Goal: Task Accomplishment & Management: Use online tool/utility

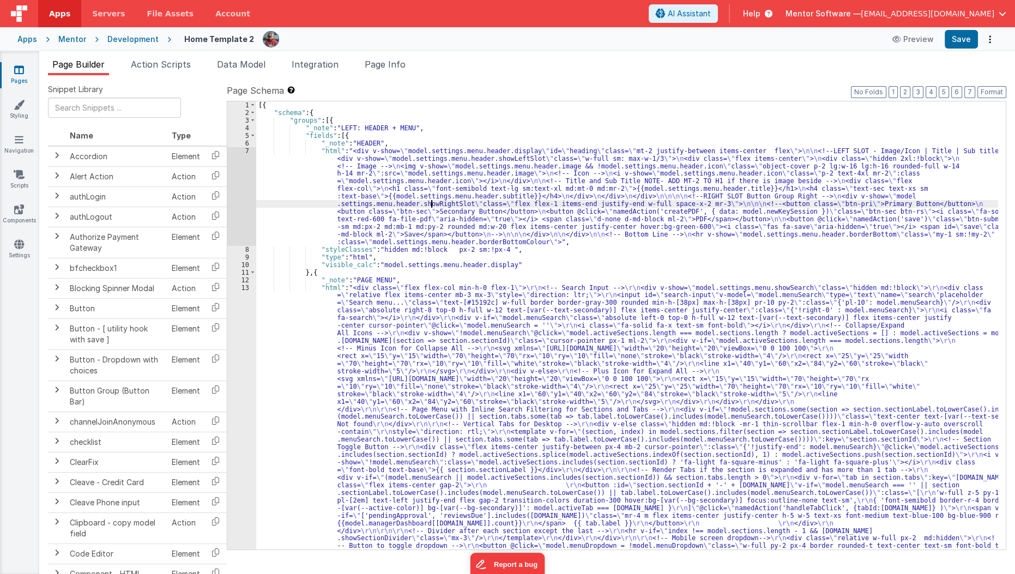
click at [429, 207] on div "[{ "schema" : { "groups" : [{ "_note" : "LEFT: HEADER + MENU" , "fields" : [{ "…" at bounding box center [627, 549] width 742 height 896
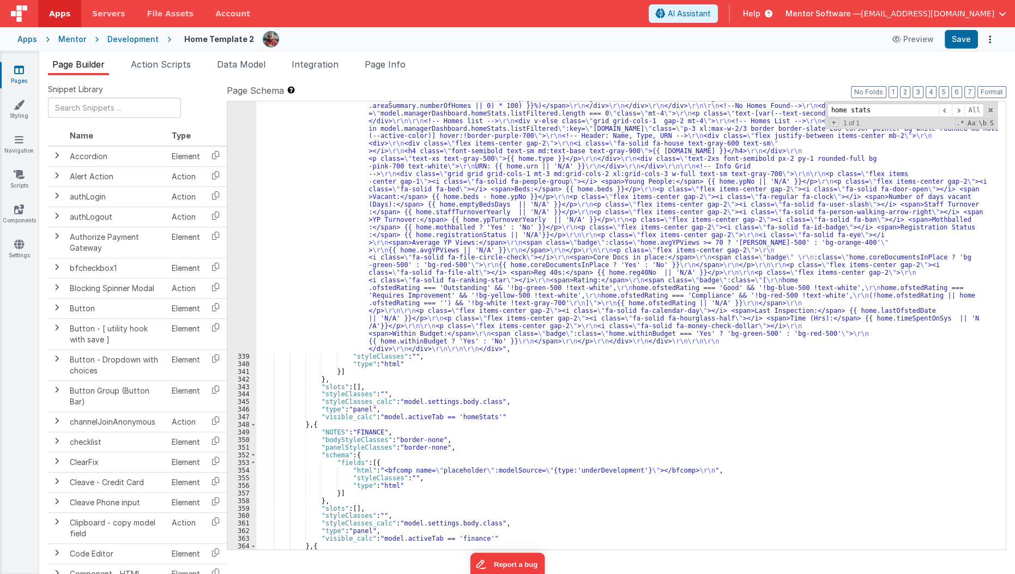
scroll to position [12000, 0]
type input "home stats"
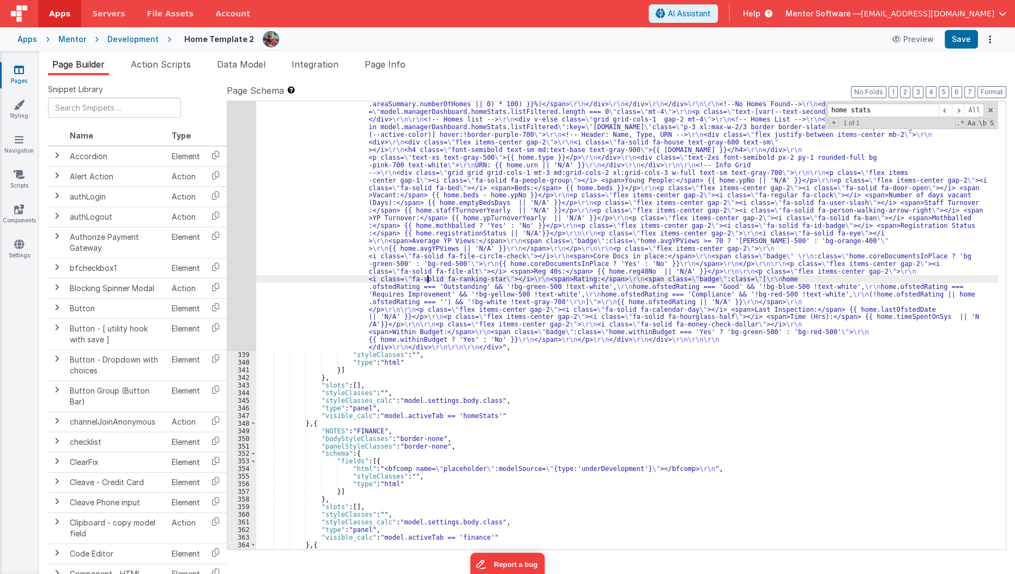
click at [428, 280] on div ""html" : " \r\n <div class= \" flex flex-col justify-between lg:!flex-row gap-4…" at bounding box center [627, 298] width 742 height 1018
click at [336, 270] on div ""html" : " \r\n <div class= \" flex flex-col justify-between lg:!flex-row gap-4…" at bounding box center [627, 298] width 742 height 1018
click at [238, 275] on div "338" at bounding box center [241, 70] width 29 height 563
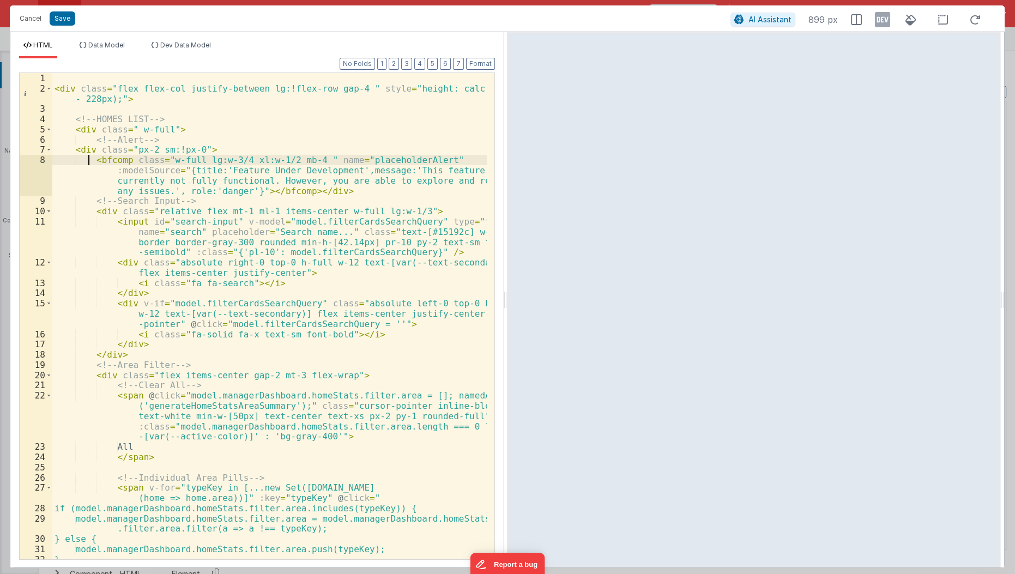
click at [87, 161] on div "< div class = "flex flex-col justify-between lg:!flex-row gap-4 " style = "heig…" at bounding box center [270, 327] width 436 height 508
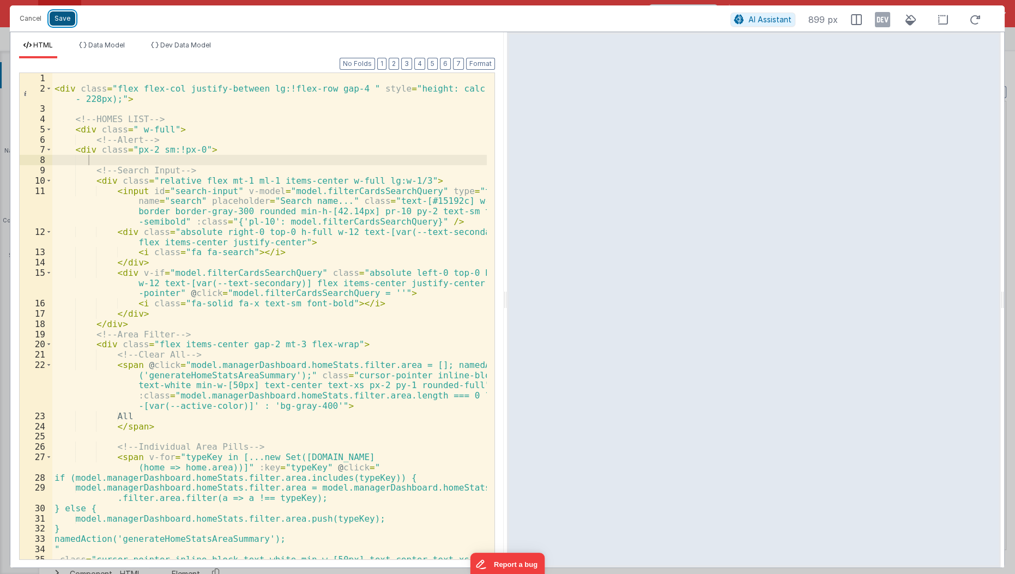
click at [65, 16] on button "Save" at bounding box center [63, 18] width 26 height 14
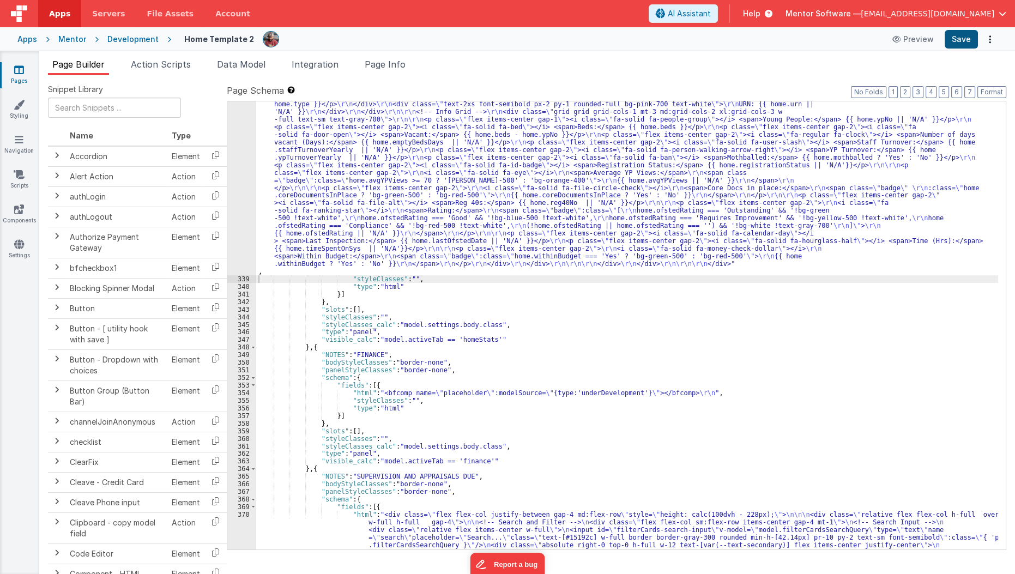
scroll to position [12043, 0]
click at [963, 43] on button "Save" at bounding box center [961, 39] width 33 height 19
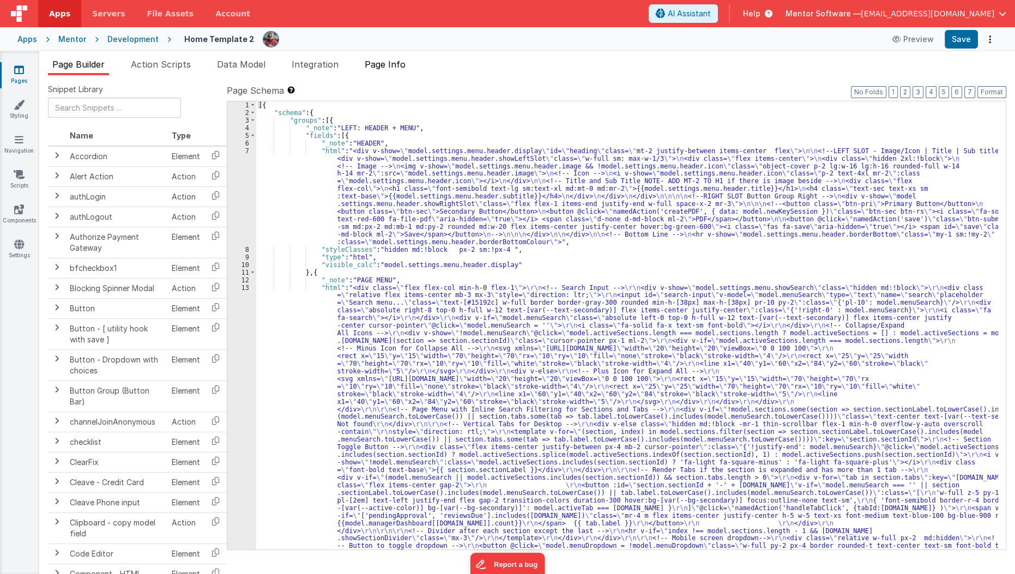
click at [389, 59] on span "Page Info" at bounding box center [385, 64] width 41 height 11
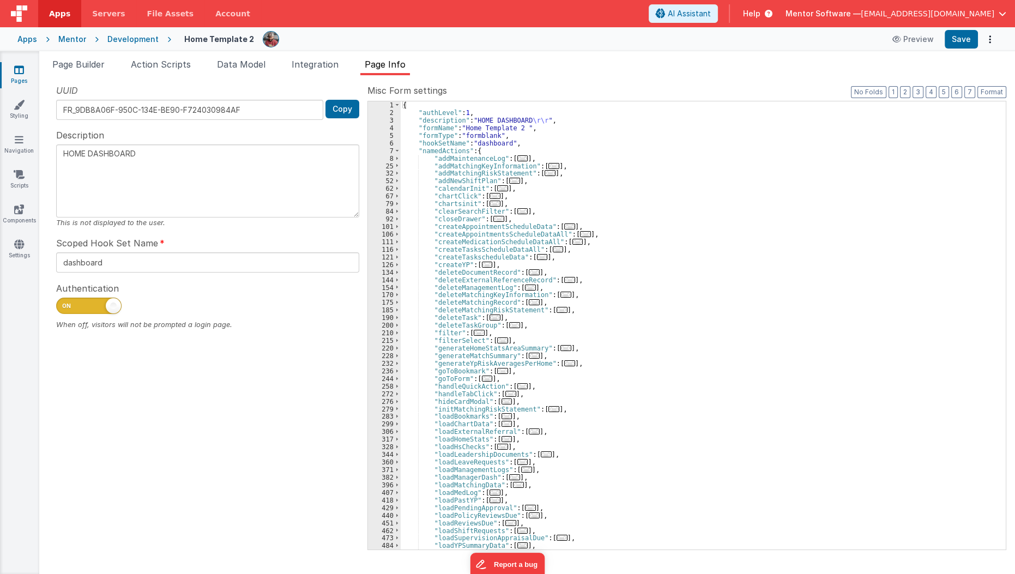
click at [15, 75] on link "Pages" at bounding box center [18, 75] width 39 height 22
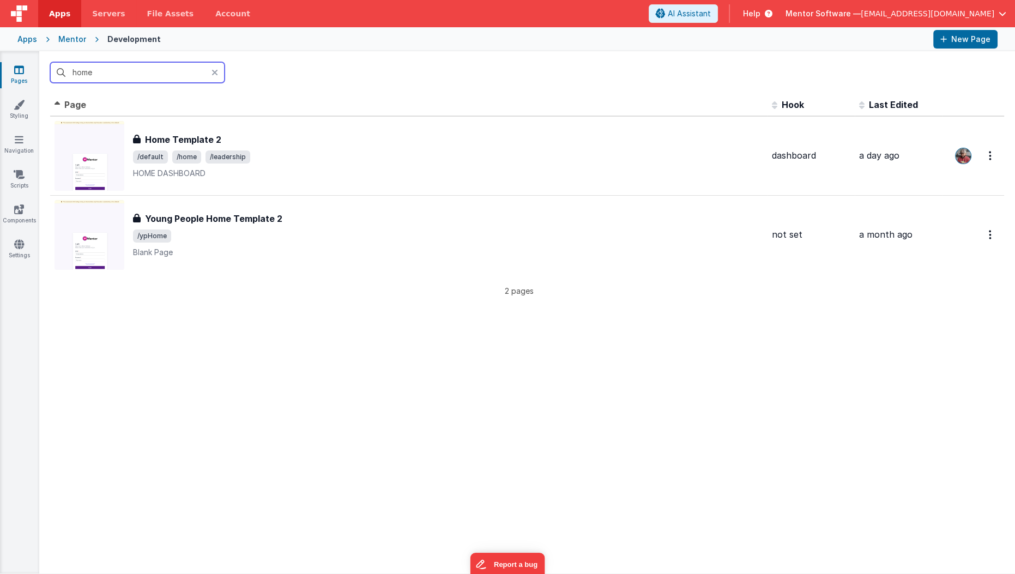
click at [87, 74] on input "home" at bounding box center [137, 72] width 174 height 21
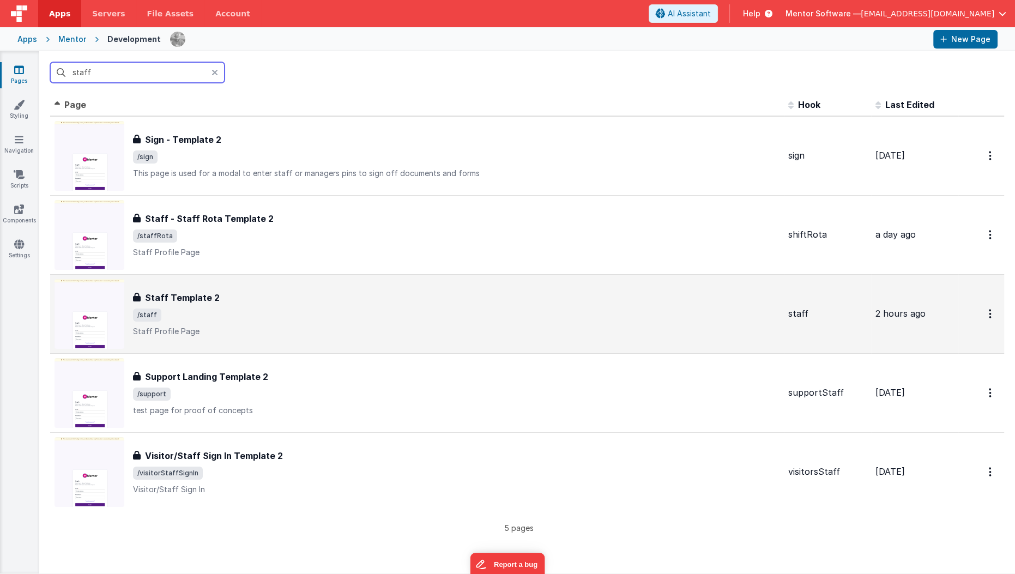
type input "staff"
click at [183, 299] on h3 "Staff Template 2" at bounding box center [182, 297] width 75 height 13
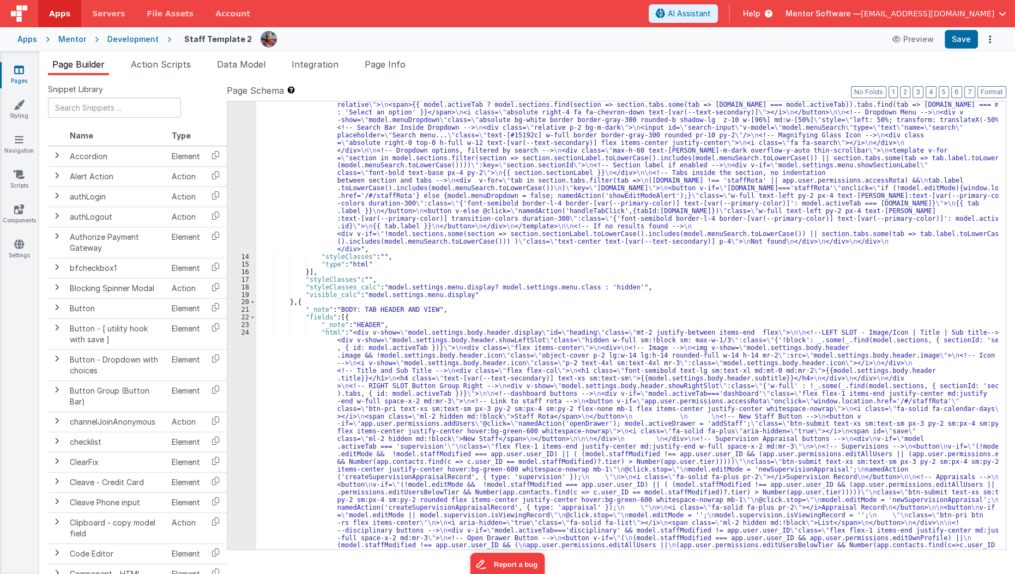
scroll to position [435, 0]
click at [390, 69] on span "Page Info" at bounding box center [385, 64] width 41 height 11
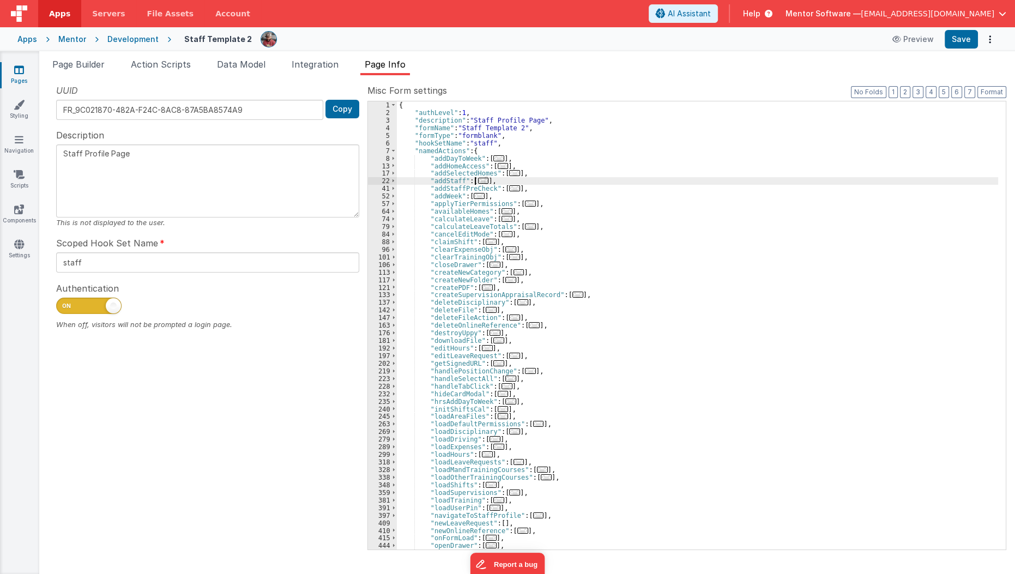
click at [480, 179] on span "..." at bounding box center [483, 181] width 11 height 6
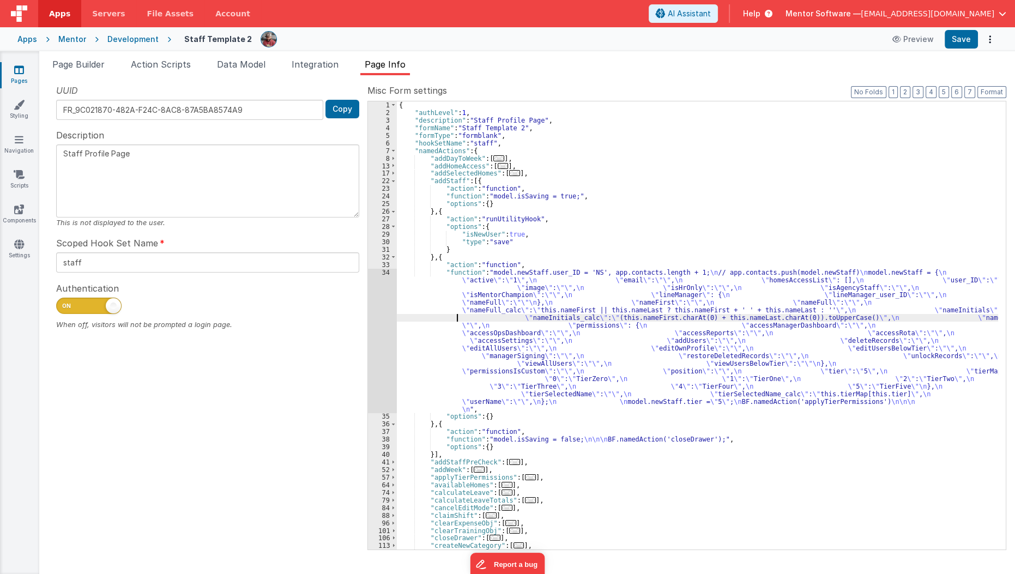
click at [446, 313] on div "{ "authLevel" : 1 , "description" : "Staff Profile Page" , "formName" : "Staff …" at bounding box center [698, 332] width 602 height 463
click at [380, 331] on div "34" at bounding box center [382, 341] width 29 height 144
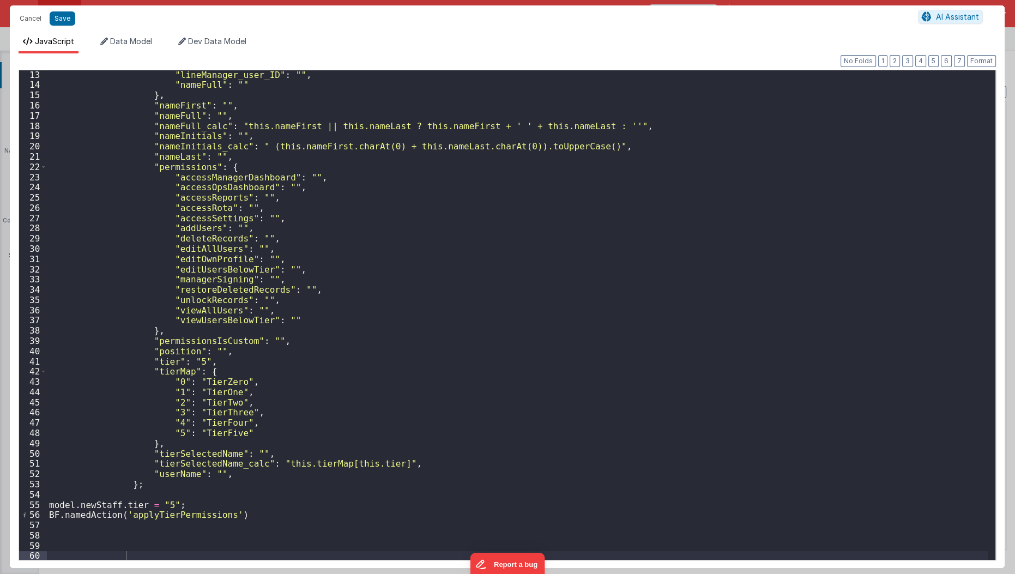
scroll to position [0, 0]
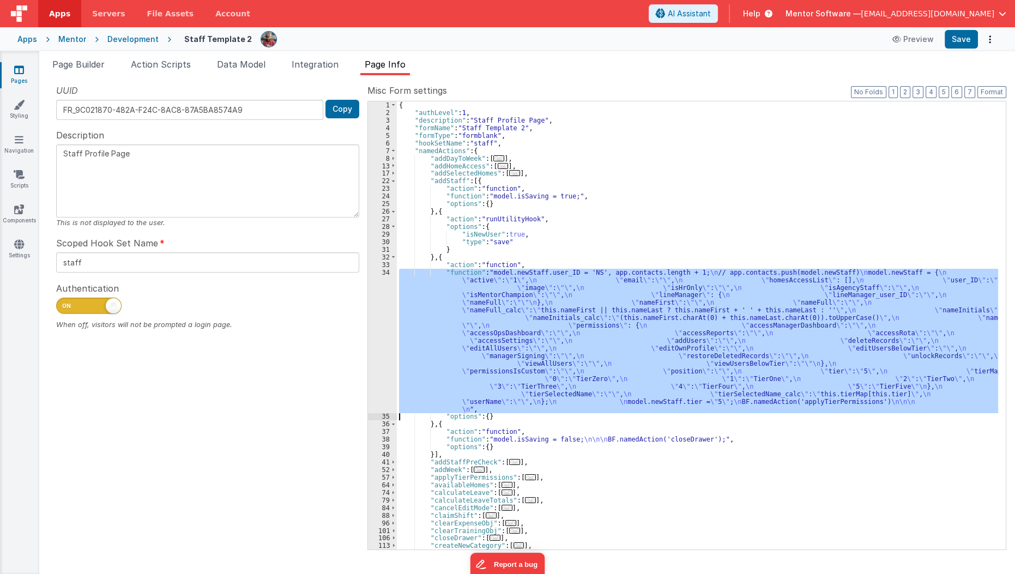
click at [472, 320] on div "{ "authLevel" : 1 , "description" : "Staff Profile Page" , "formName" : "Staff …" at bounding box center [697, 325] width 601 height 448
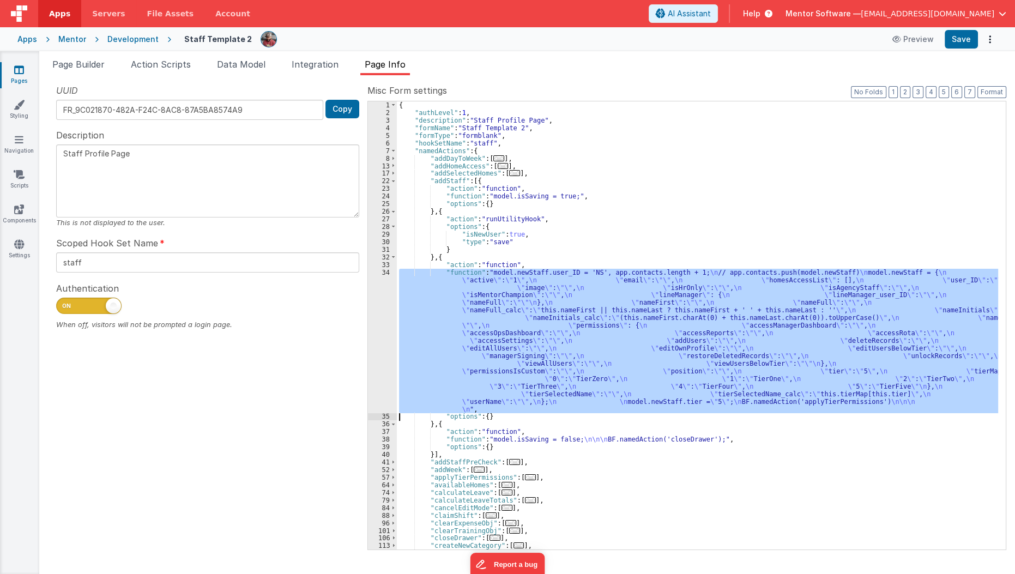
click at [373, 330] on div "34" at bounding box center [382, 341] width 29 height 144
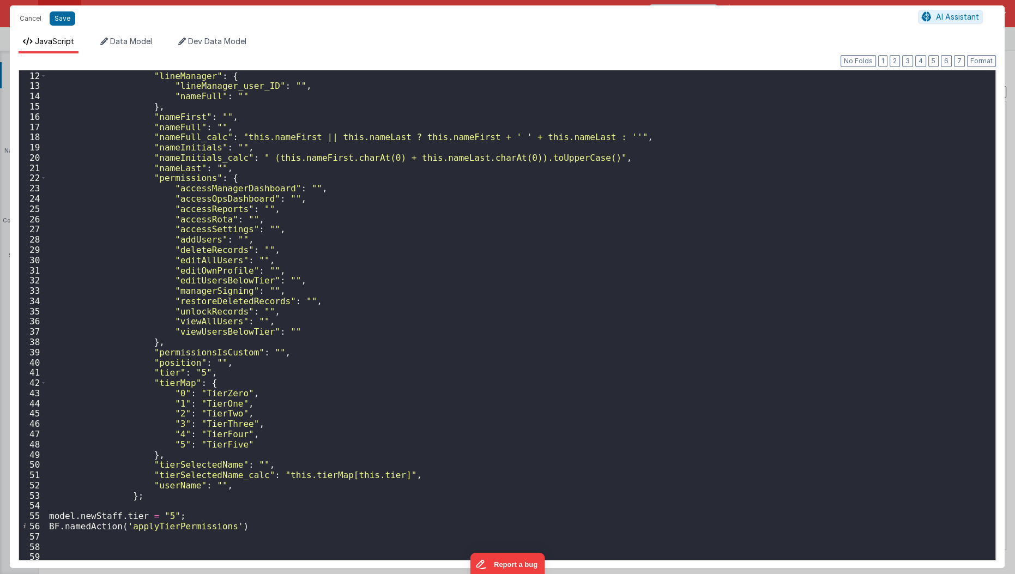
scroll to position [114, 0]
click at [38, 23] on button "Cancel" at bounding box center [30, 18] width 33 height 15
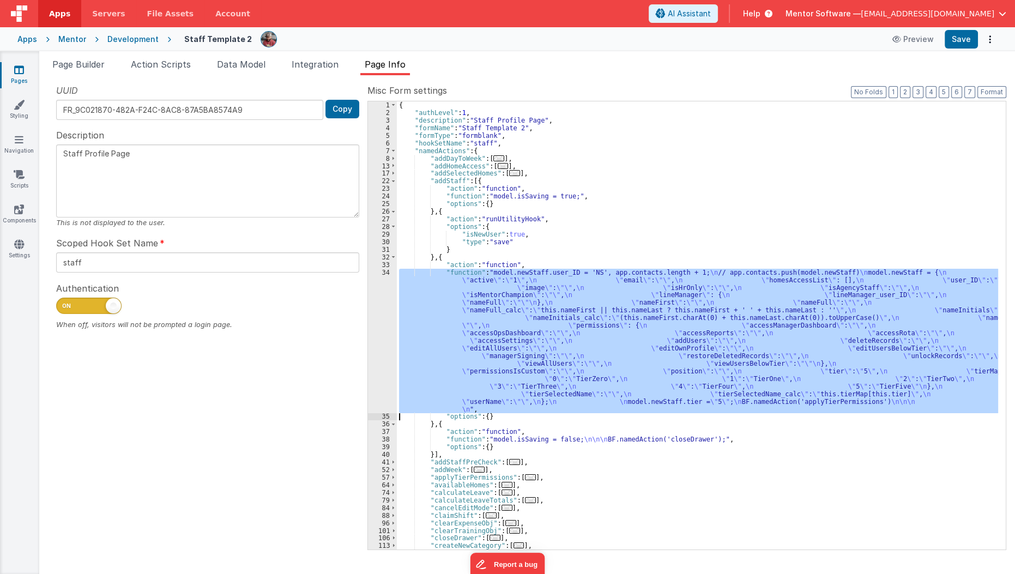
click at [422, 363] on div "{ "authLevel" : 1 , "description" : "Staff Profile Page" , "formName" : "Staff …" at bounding box center [697, 325] width 601 height 448
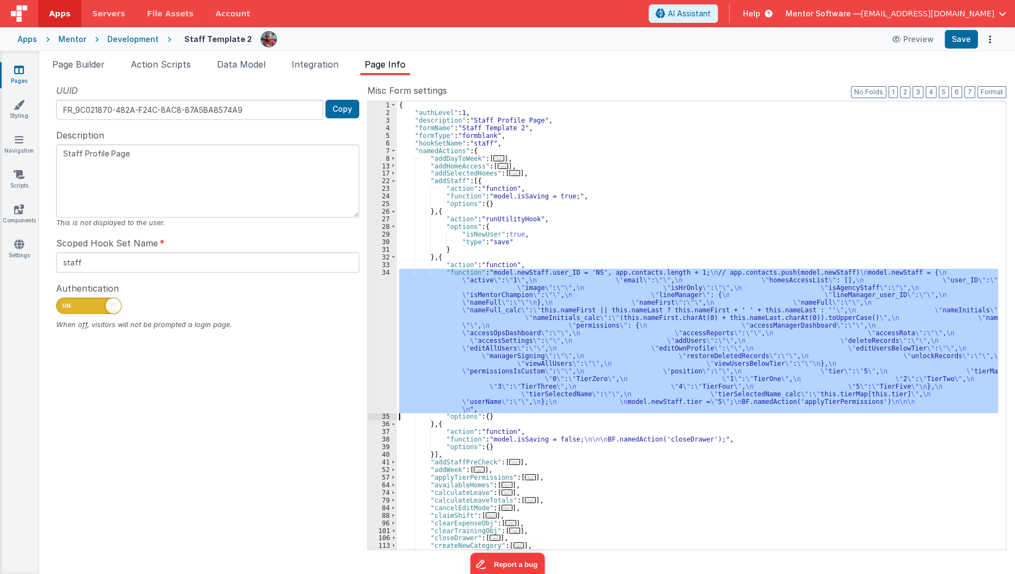
click at [377, 367] on div "34" at bounding box center [382, 341] width 29 height 144
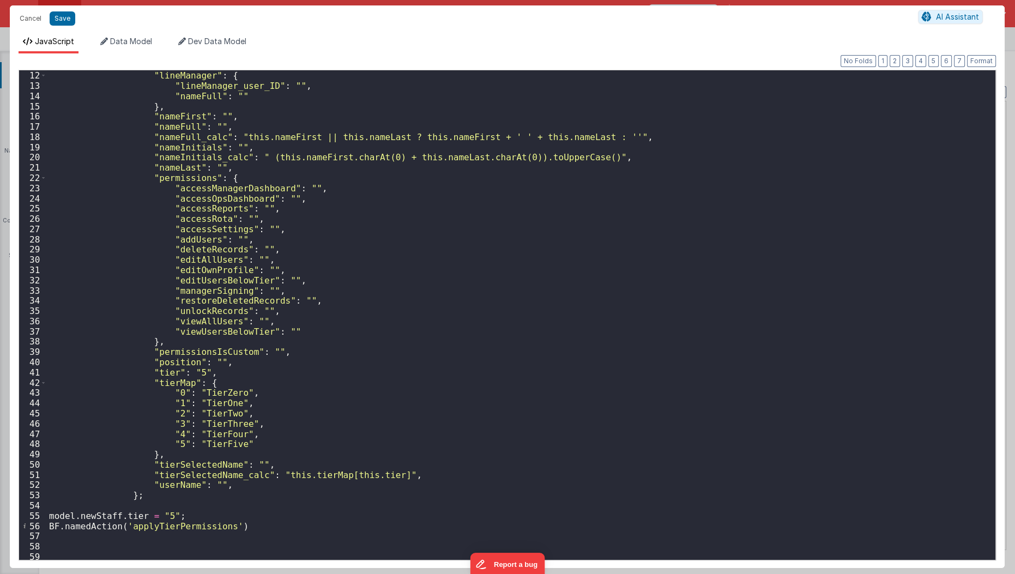
scroll to position [124, 0]
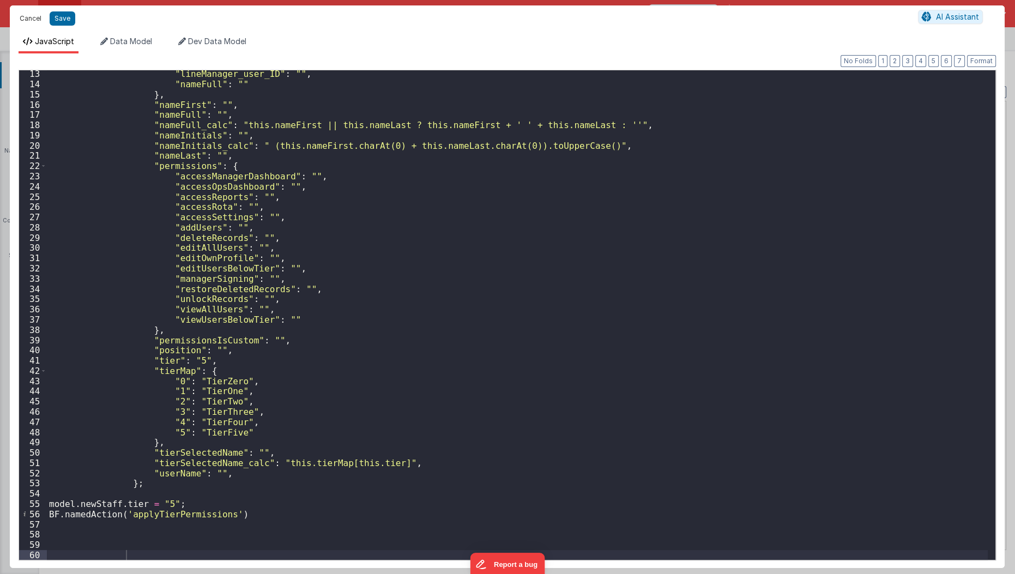
click at [20, 17] on button "Cancel" at bounding box center [30, 18] width 33 height 15
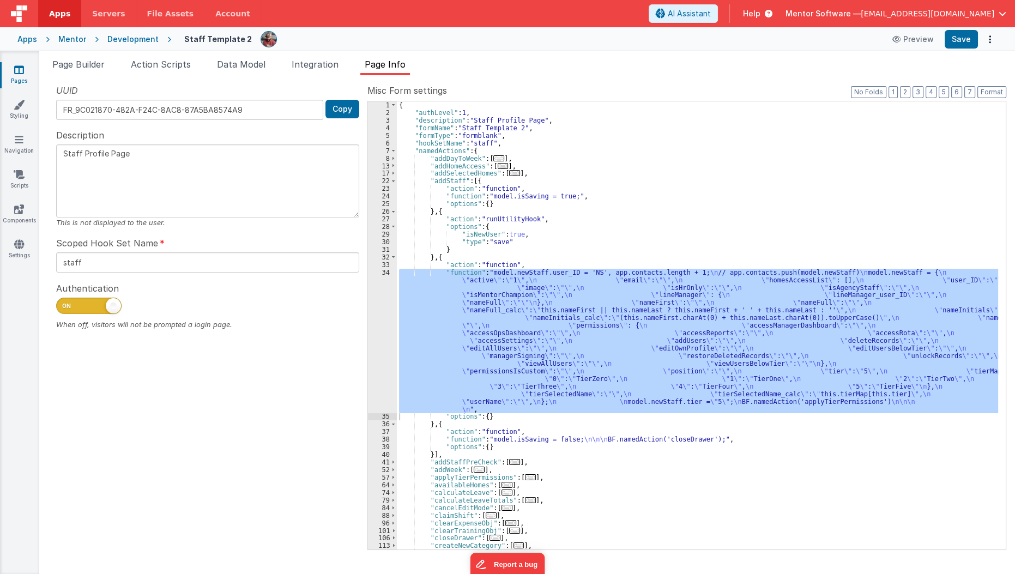
scroll to position [1, 0]
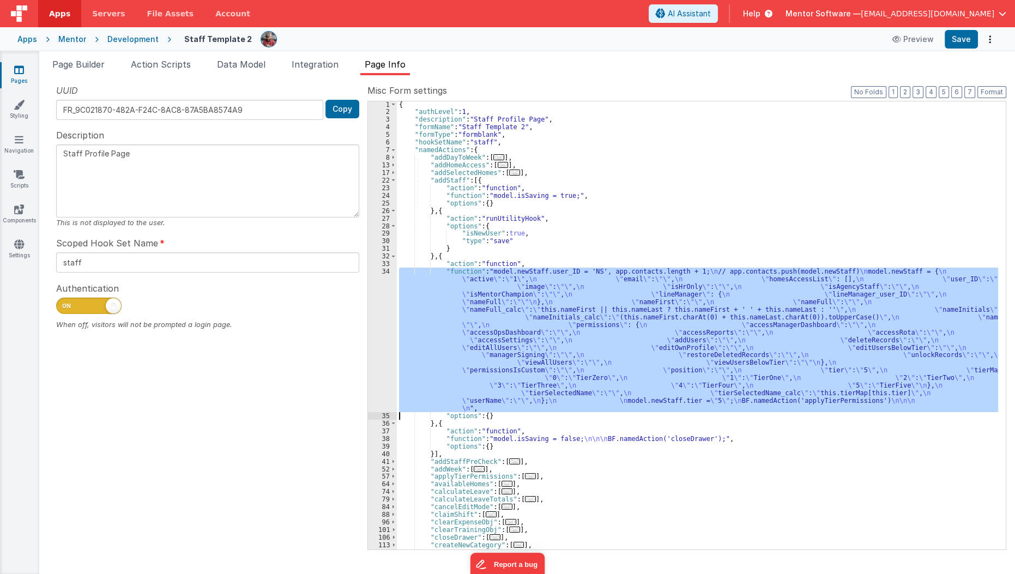
click at [876, 399] on div "{ "authLevel" : 1 , "description" : "Staff Profile Page" , "formName" : "Staff …" at bounding box center [697, 325] width 601 height 448
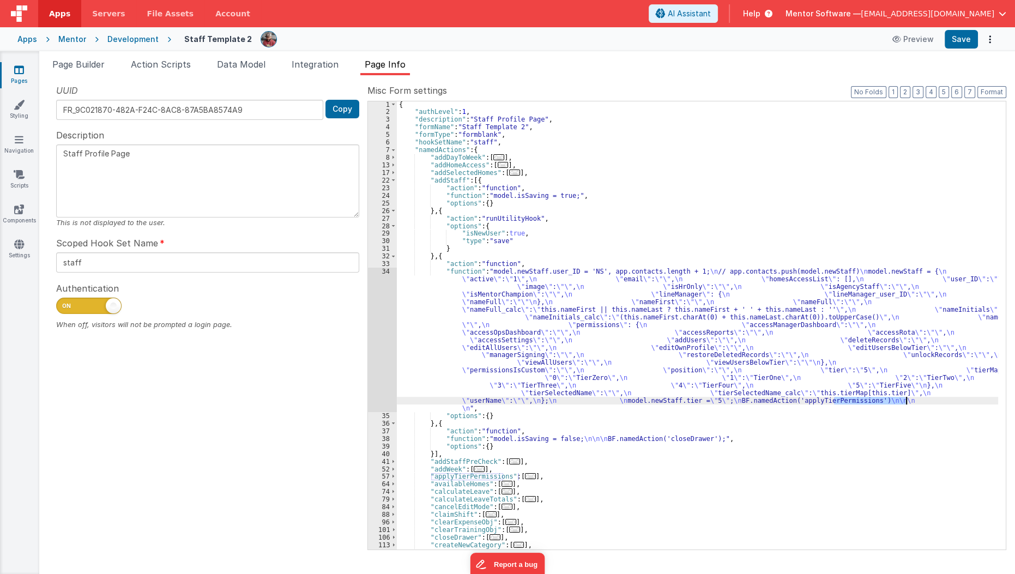
click at [876, 399] on div "{ "authLevel" : 1 , "description" : "Staff Profile Page" , "formName" : "Staff …" at bounding box center [698, 332] width 602 height 463
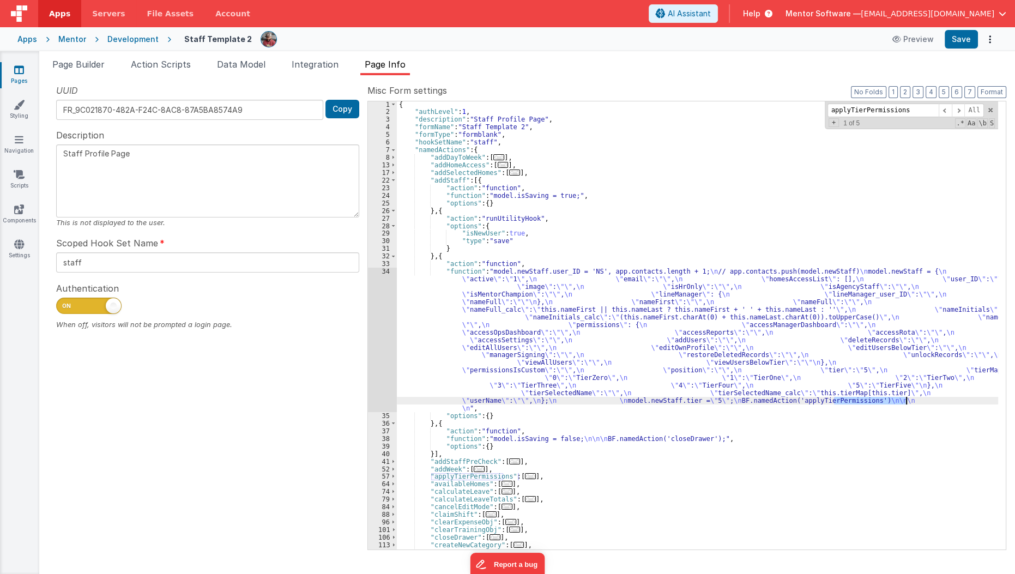
click at [876, 399] on div "{ "authLevel" : 1 , "description" : "Staff Profile Page" , "formName" : "Staff …" at bounding box center [697, 325] width 601 height 448
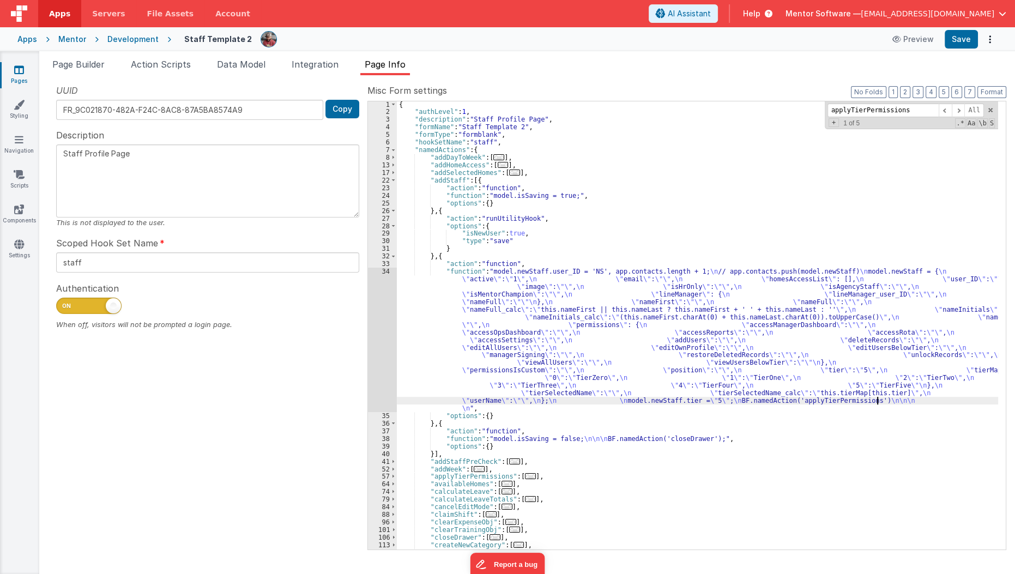
click at [876, 399] on div "{ "authLevel" : 1 , "description" : "Staff Profile Page" , "formName" : "Staff …" at bounding box center [698, 332] width 602 height 463
click at [956, 107] on span at bounding box center [958, 111] width 13 height 14
click at [526, 474] on span "..." at bounding box center [530, 476] width 11 height 6
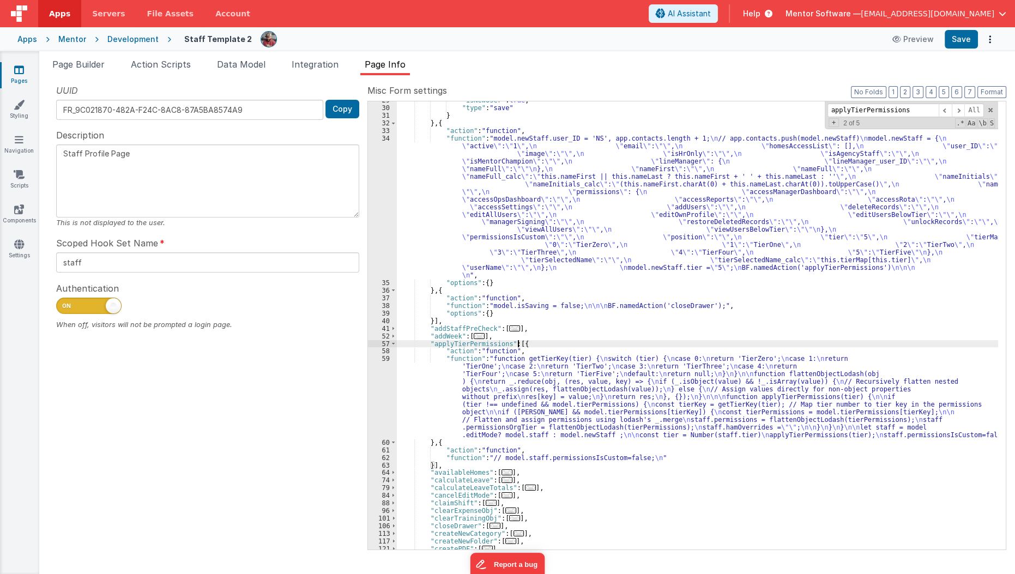
scroll to position [134, 0]
click at [488, 401] on div ""isNewUser" : true , "type" : "save" } } , { "action" : "function" , "function"…" at bounding box center [698, 327] width 602 height 463
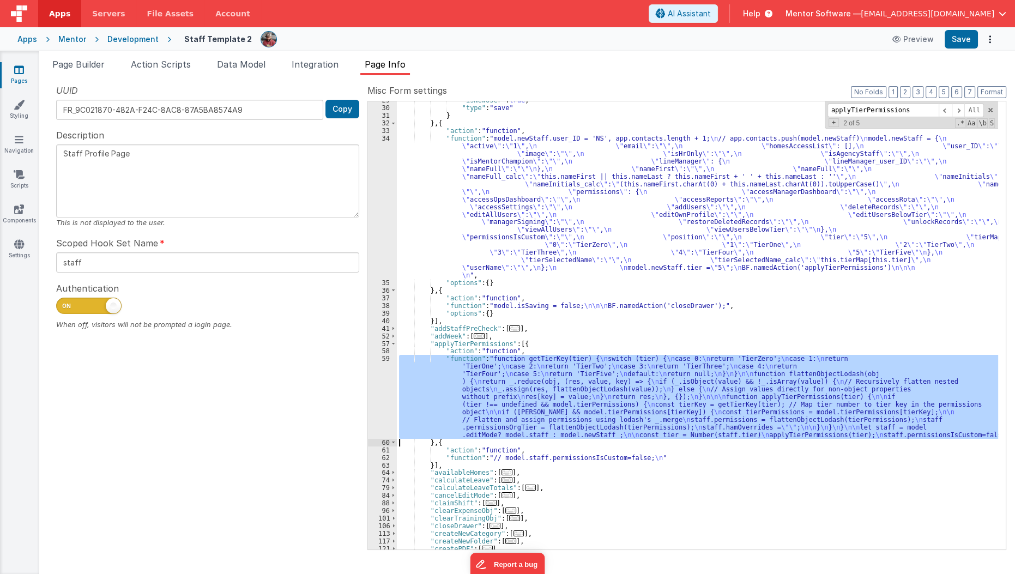
click at [373, 402] on div "59" at bounding box center [382, 396] width 29 height 83
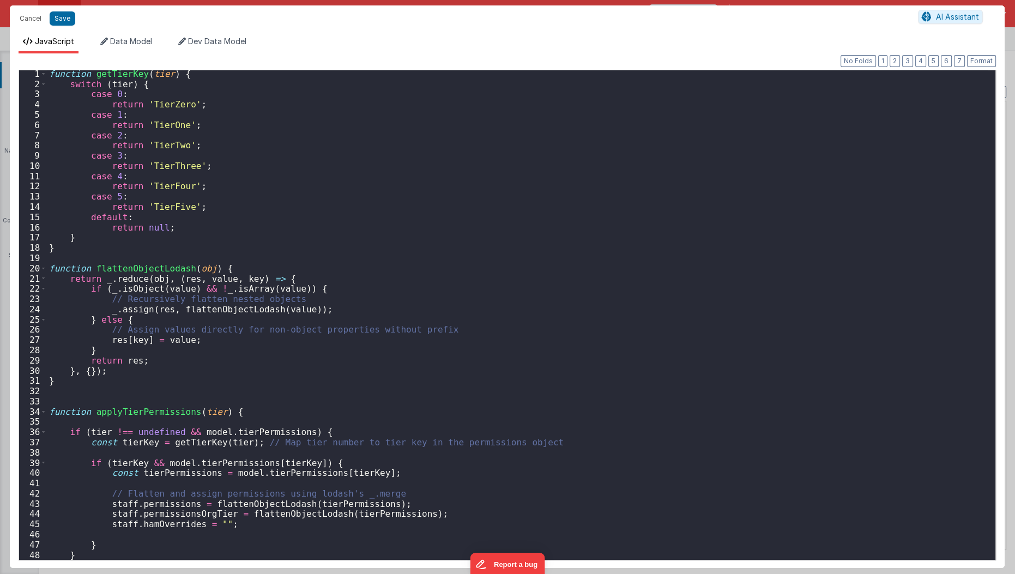
scroll to position [0, 0]
click at [28, 22] on button "Cancel" at bounding box center [30, 18] width 33 height 15
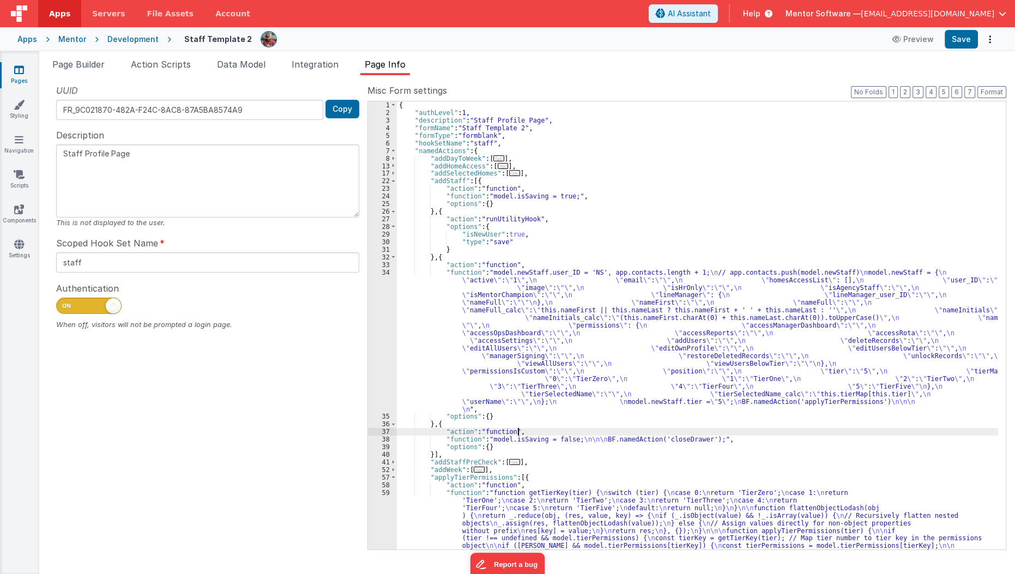
click at [569, 428] on div "{ "authLevel" : 1 , "description" : "Staff Profile Page" , "formName" : "Staff …" at bounding box center [698, 370] width 602 height 539
click at [552, 438] on div "{ "authLevel" : 1 , "description" : "Staff Profile Page" , "formName" : "Staff …" at bounding box center [698, 370] width 602 height 539
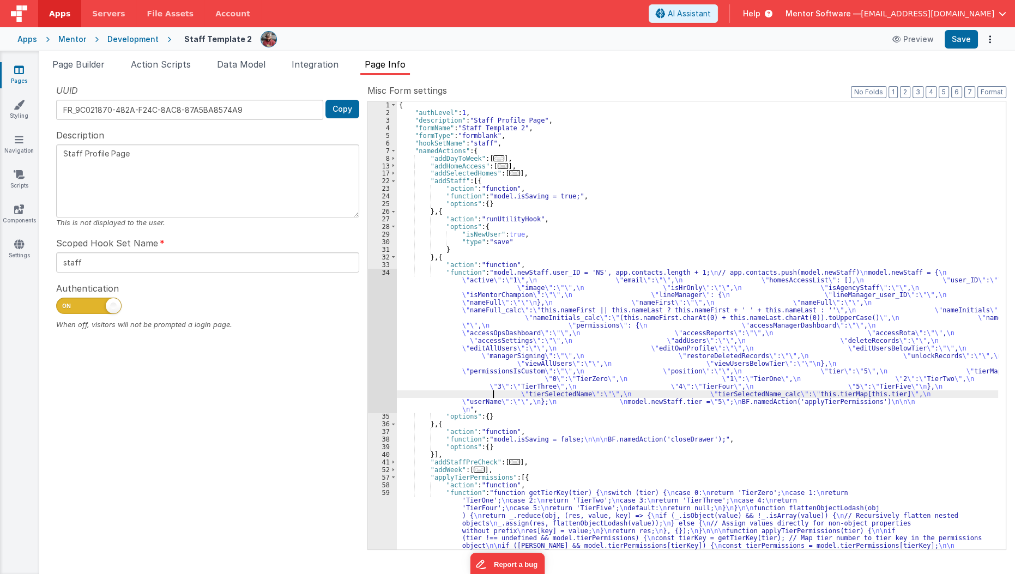
click at [492, 395] on div "{ "authLevel" : 1 , "description" : "Staff Profile Page" , "formName" : "Staff …" at bounding box center [698, 370] width 602 height 539
click at [93, 70] on li "Page Builder" at bounding box center [78, 66] width 61 height 17
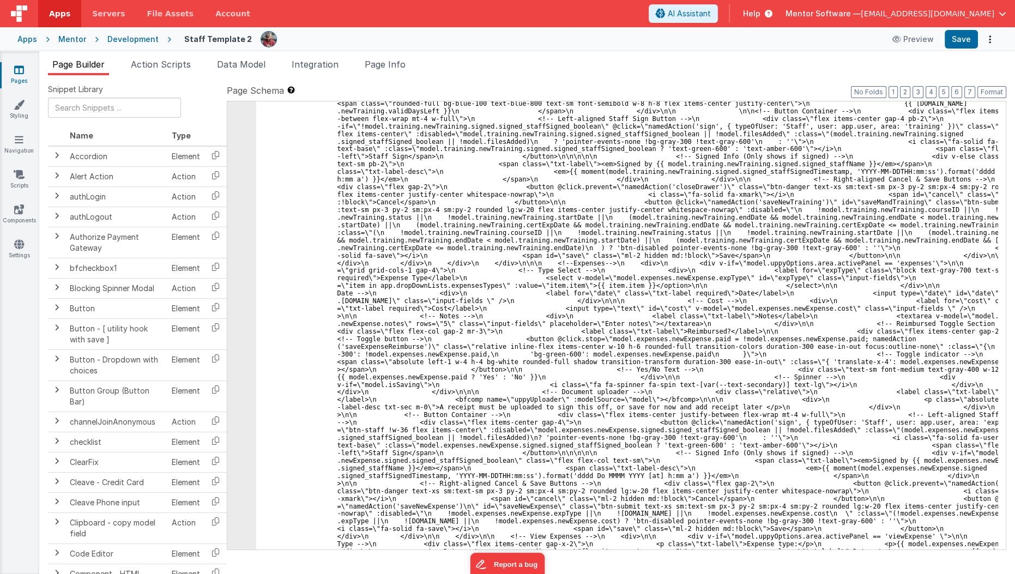
scroll to position [15897, 0]
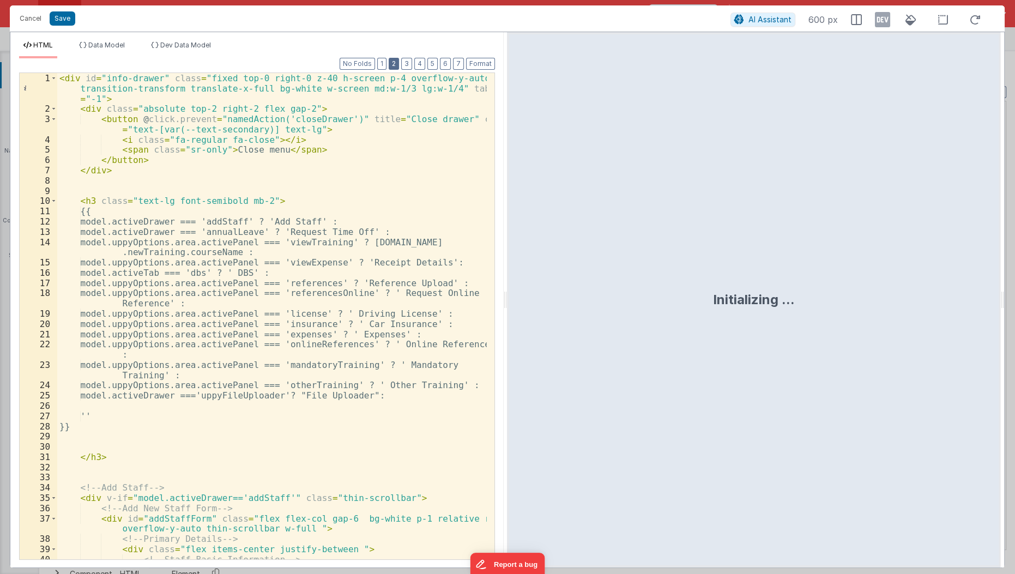
click at [399, 64] on button "2" at bounding box center [394, 64] width 10 height 12
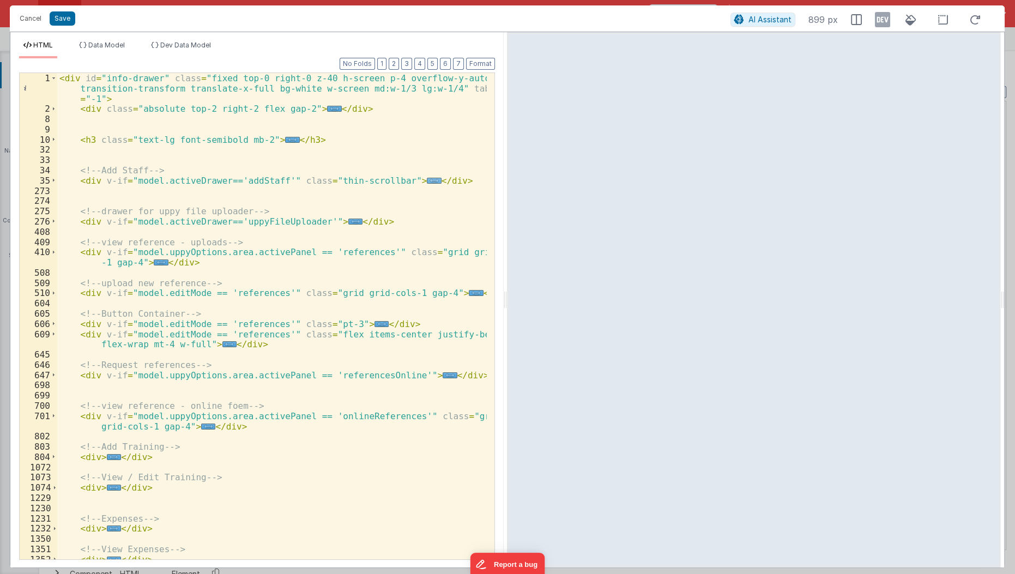
click at [427, 178] on span "..." at bounding box center [434, 181] width 14 height 6
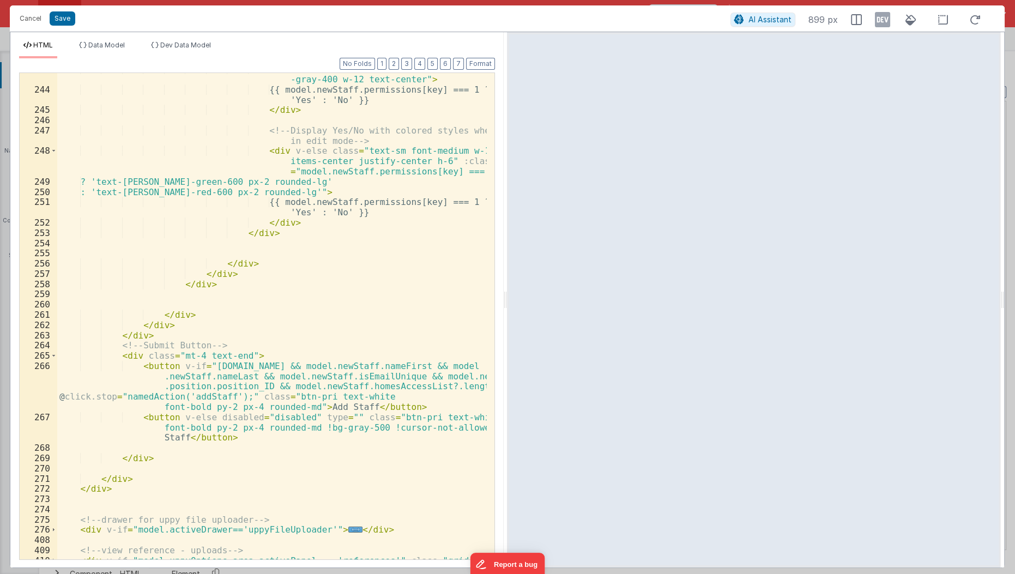
scroll to position [3382, 0]
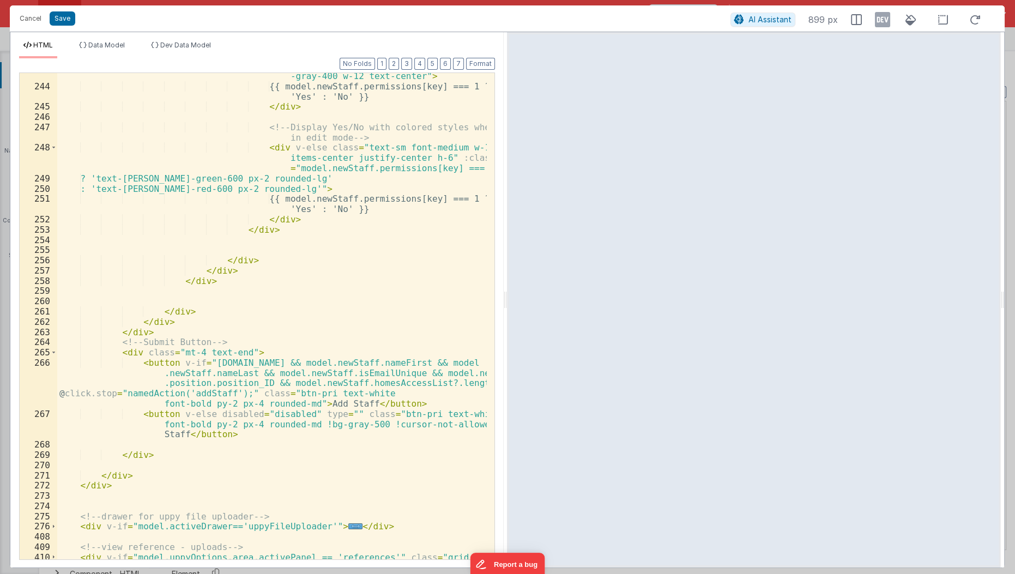
click at [259, 354] on div "< div v-if = "" class = "text-sm font-medium text -gray-400 w-12 text-center" >…" at bounding box center [272, 325] width 431 height 528
click at [238, 342] on div "< div v-if = "" class = "text-sm font-medium text -gray-400 w-12 text-center" >…" at bounding box center [272, 325] width 431 height 528
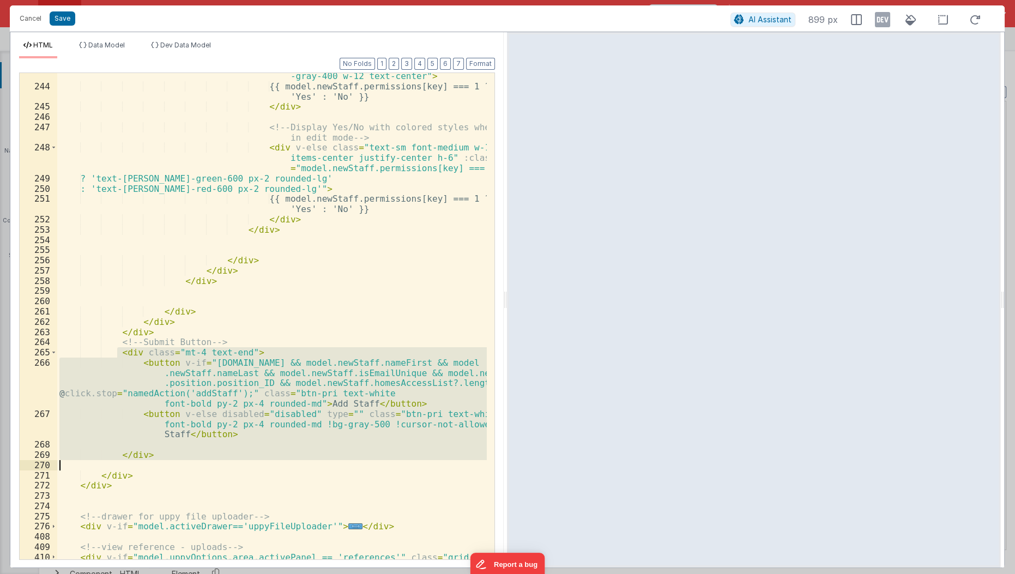
drag, startPoint x: 114, startPoint y: 353, endPoint x: 158, endPoint y: 462, distance: 117.4
click at [158, 462] on div "< div v-if = "" class = "text-sm font-medium text -gray-400 w-12 text-center" >…" at bounding box center [272, 325] width 431 height 528
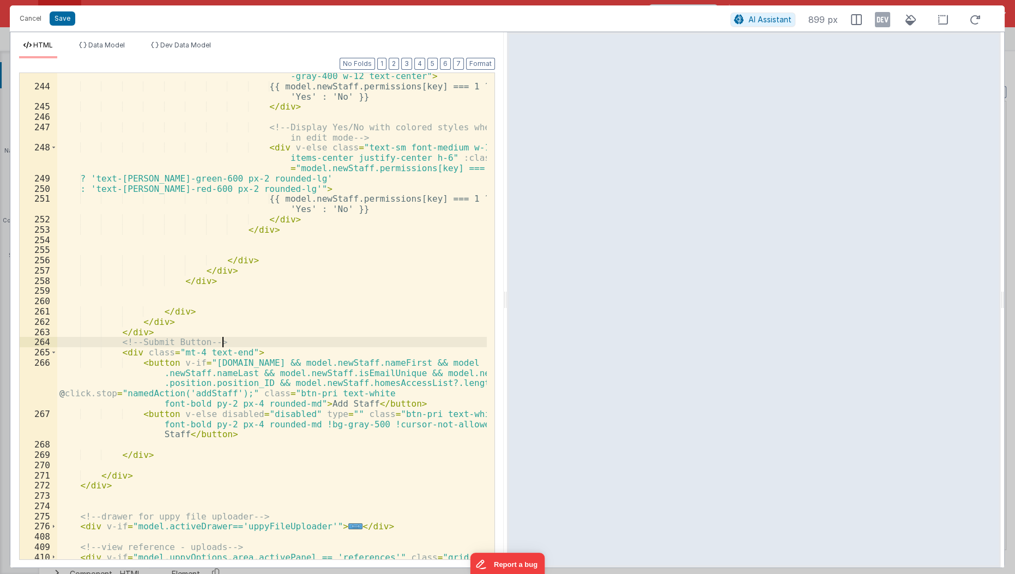
click at [239, 344] on div "< div v-if = "" class = "text-sm font-medium text -gray-400 w-12 text-center" >…" at bounding box center [272, 325] width 431 height 528
paste textarea
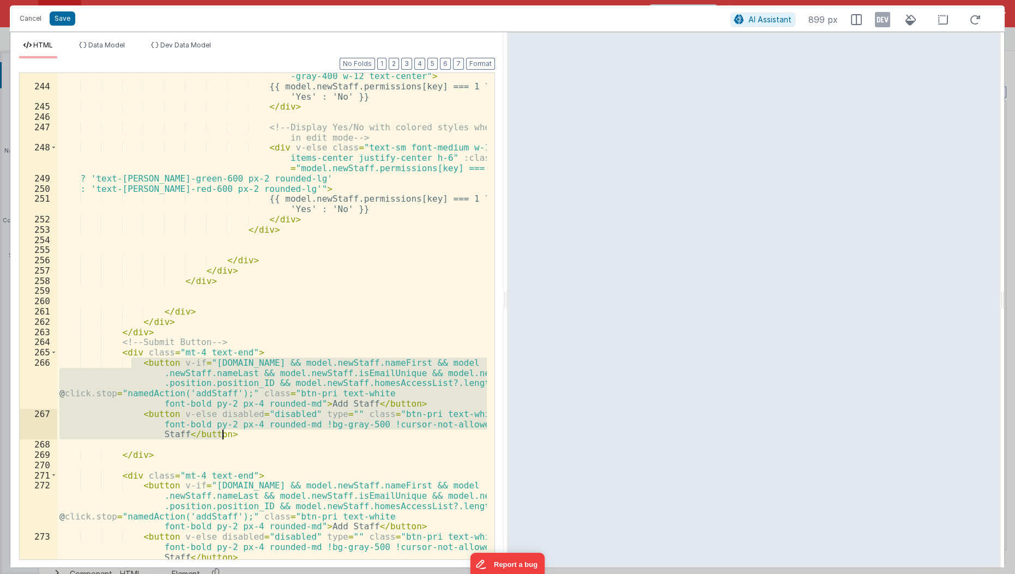
drag, startPoint x: 132, startPoint y: 358, endPoint x: 231, endPoint y: 436, distance: 125.3
click at [231, 436] on div "< div v-if = "" class = "text-sm font-medium text -gray-400 w-12 text-center" >…" at bounding box center [272, 320] width 431 height 518
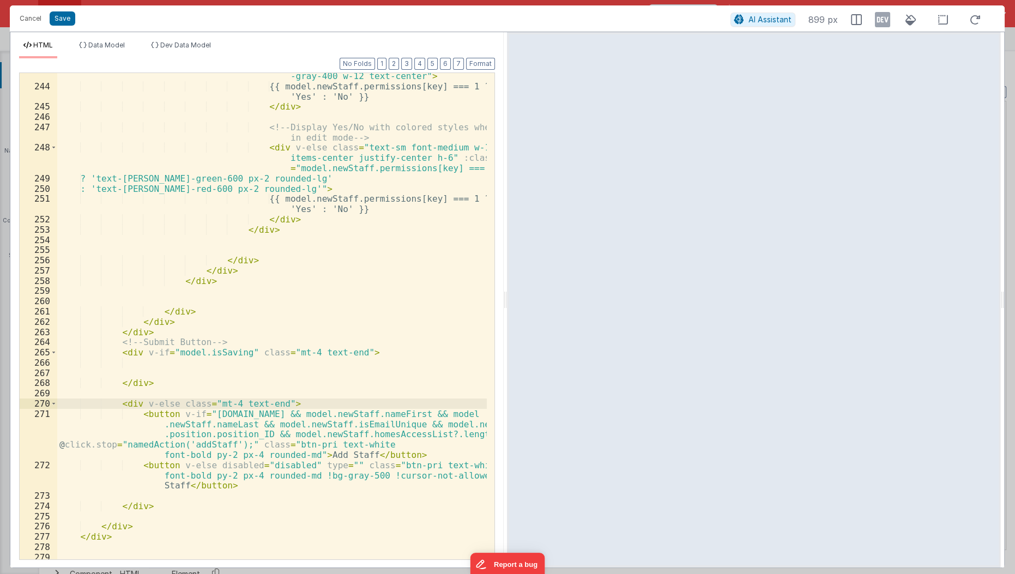
click at [161, 367] on div "< div v-if = "" class = "text-sm font-medium text -gray-400 w-12 text-center" >…" at bounding box center [272, 320] width 431 height 518
paste textarea
click at [64, 16] on button "Save" at bounding box center [63, 18] width 26 height 14
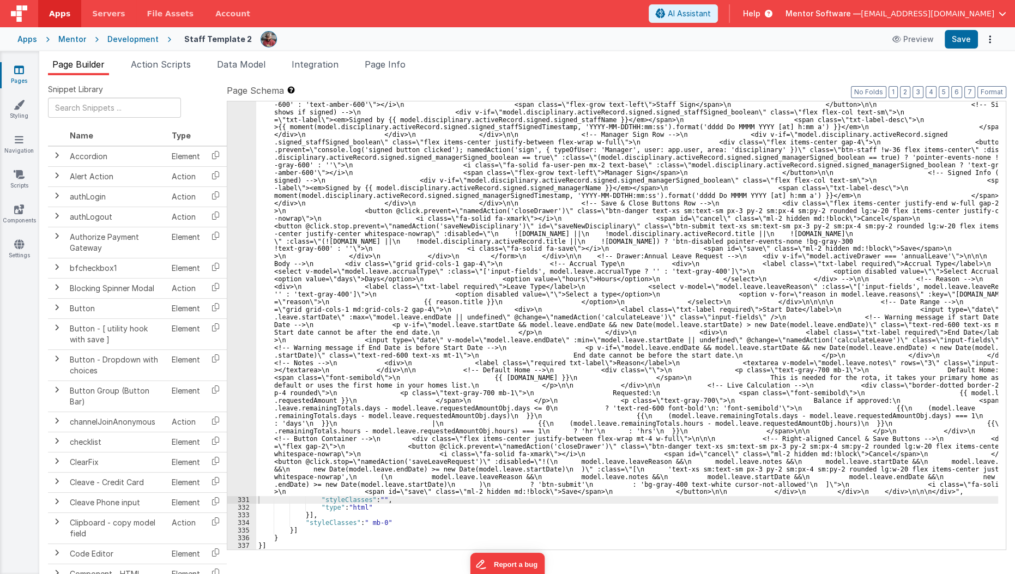
scroll to position [15532, 0]
click at [968, 38] on button "Save" at bounding box center [961, 39] width 33 height 19
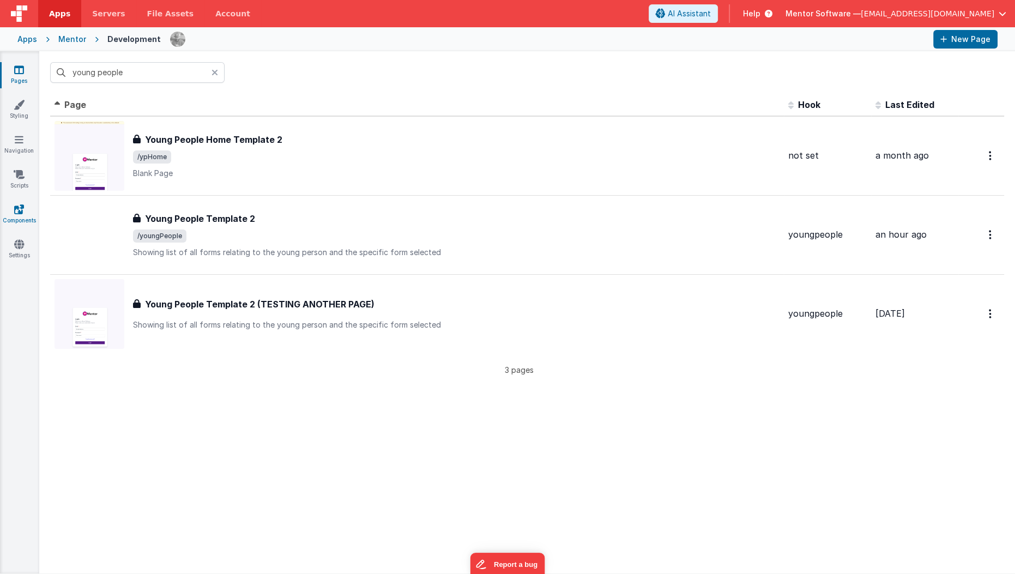
click at [11, 211] on link "Components" at bounding box center [18, 215] width 39 height 22
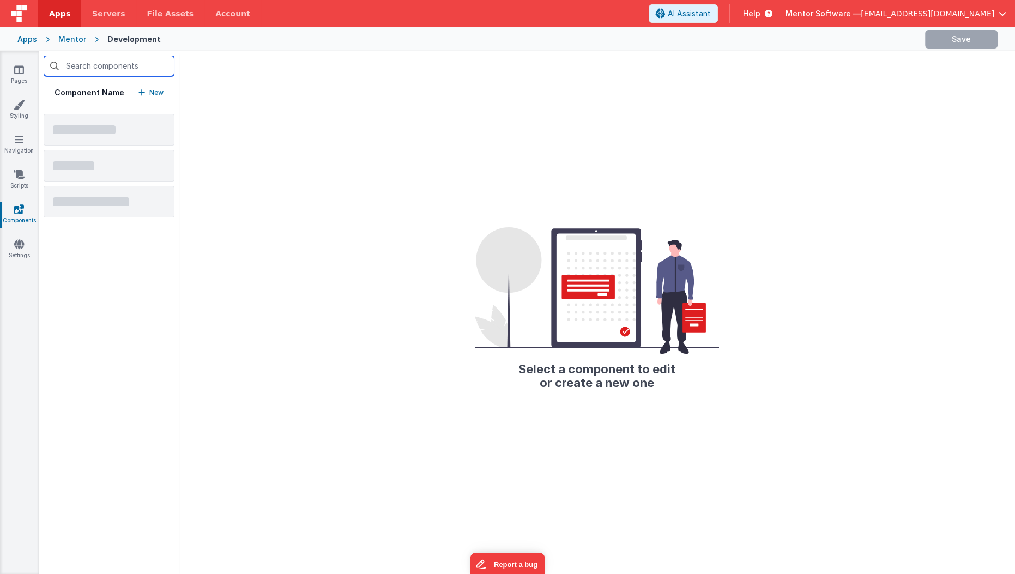
click at [106, 70] on input "text" at bounding box center [109, 66] width 131 height 21
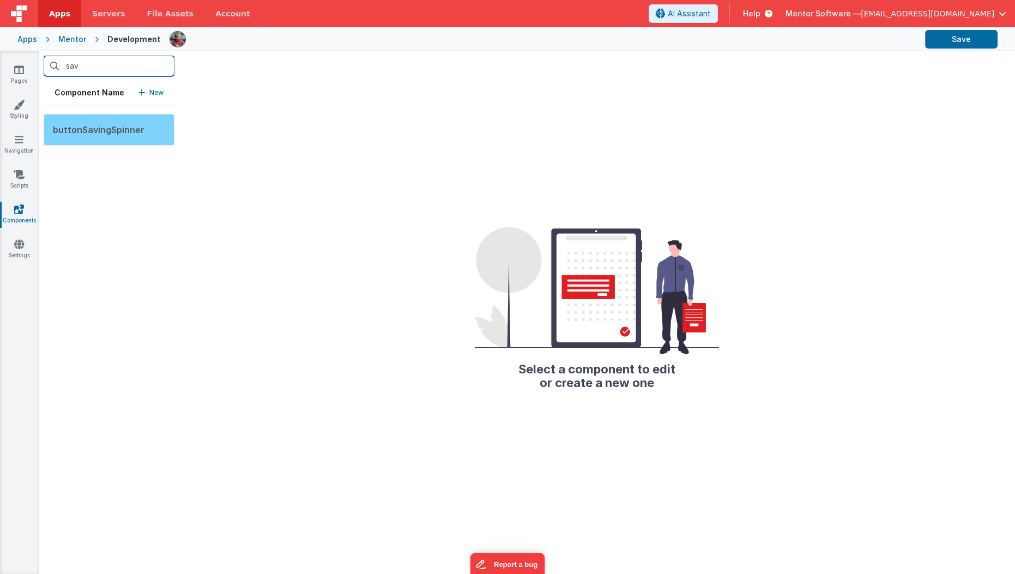
type input "sav"
click at [96, 136] on div "buttonSavingSpinner" at bounding box center [109, 130] width 131 height 32
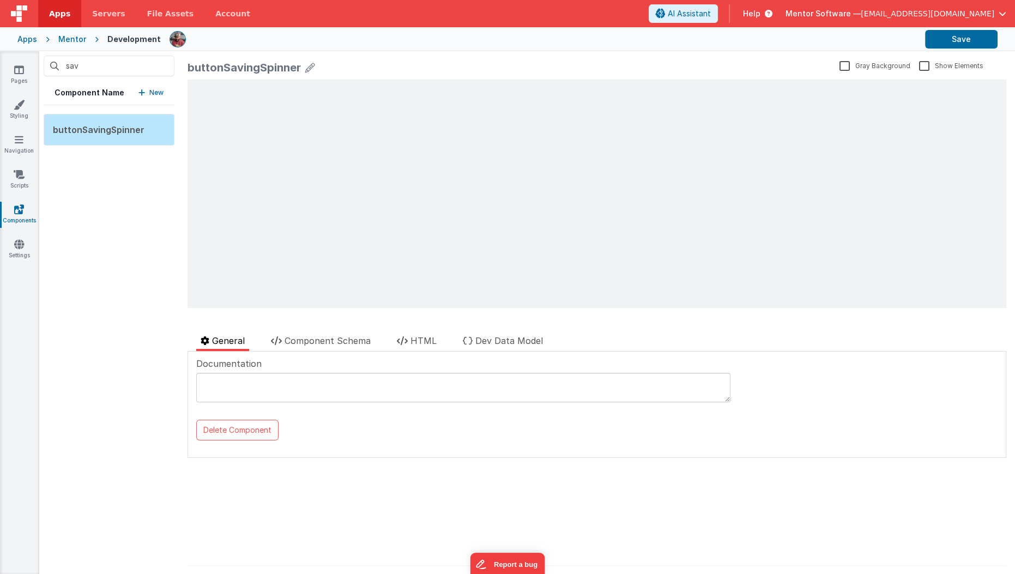
click at [270, 67] on div "buttonSavingSpinner" at bounding box center [244, 67] width 113 height 15
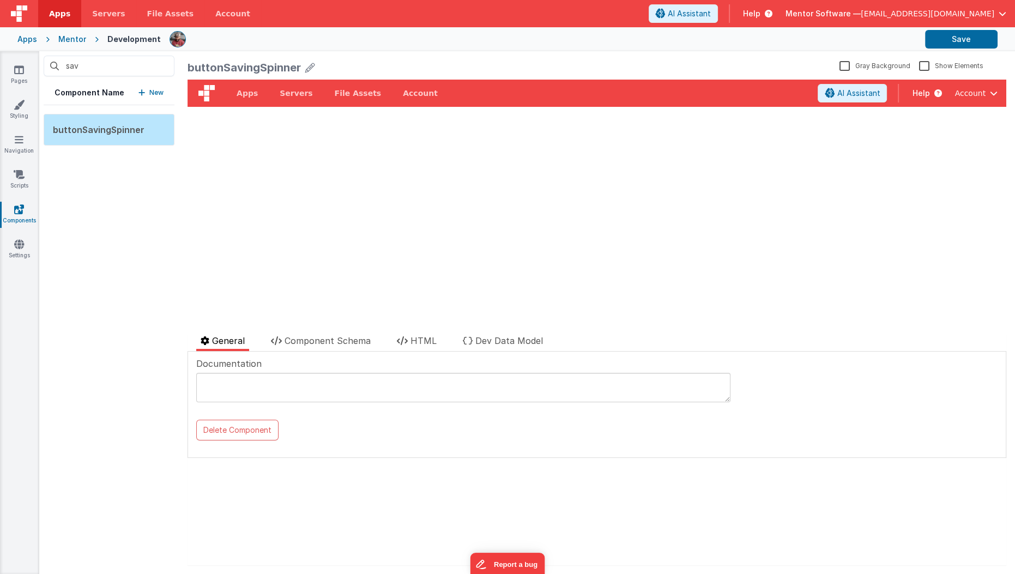
click at [311, 67] on icon at bounding box center [310, 67] width 10 height 15
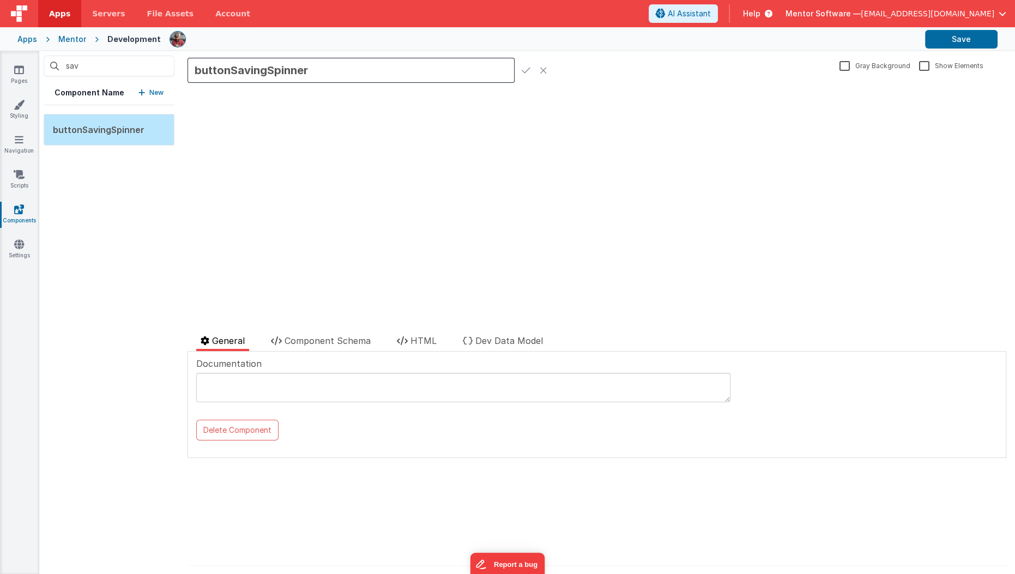
click at [261, 73] on input "buttonSavingSpinner" at bounding box center [351, 70] width 327 height 25
click at [542, 74] on icon at bounding box center [544, 70] width 8 height 15
